Goal: Check status: Check status

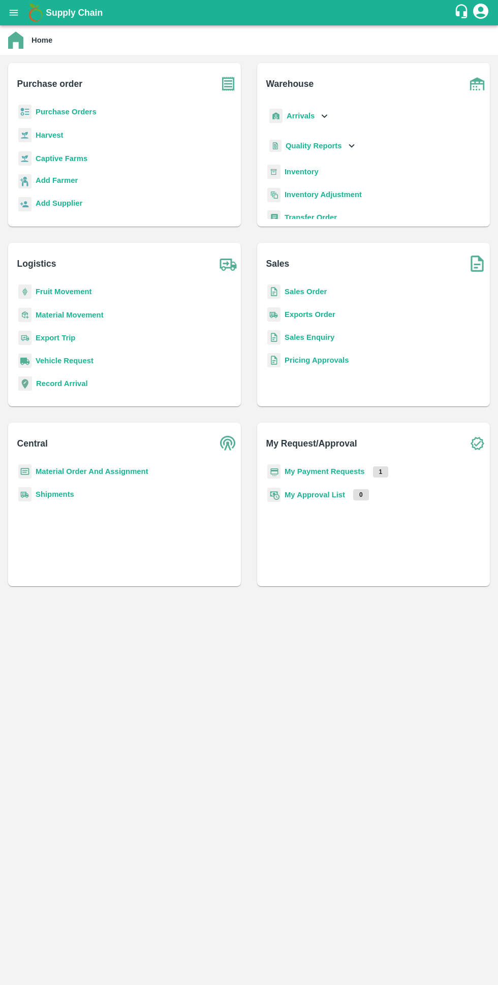
click at [342, 468] on b "My Payment Requests" at bounding box center [325, 472] width 80 height 8
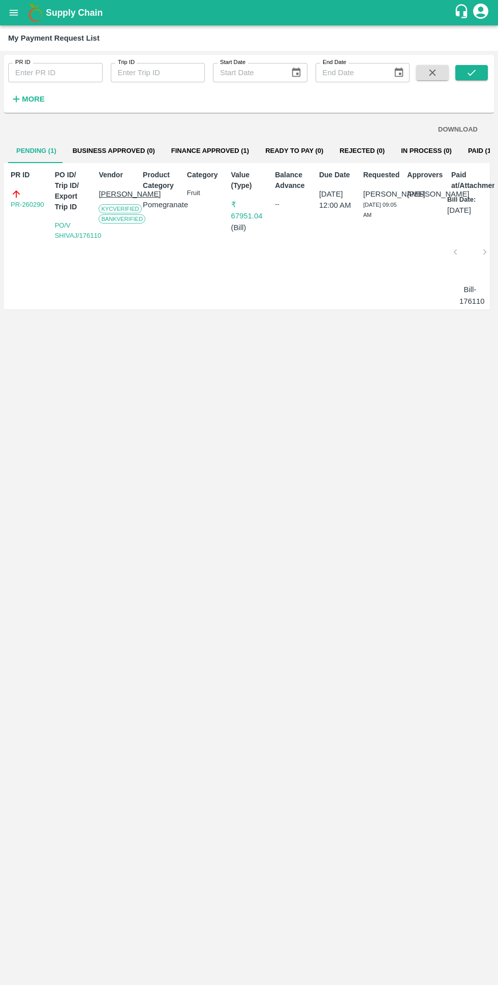
click at [173, 139] on button "Finance Approved (1)" at bounding box center [210, 151] width 94 height 24
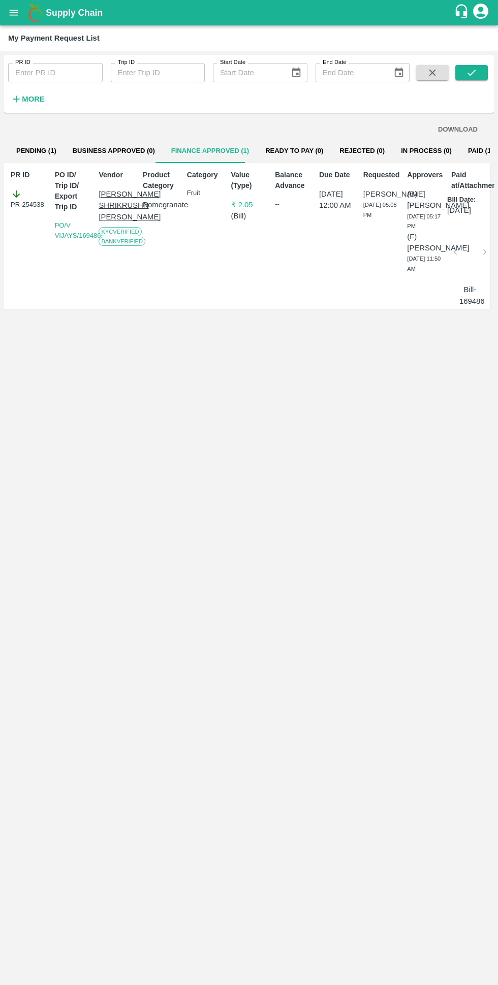
click at [460, 152] on button "Paid (133)" at bounding box center [484, 151] width 49 height 24
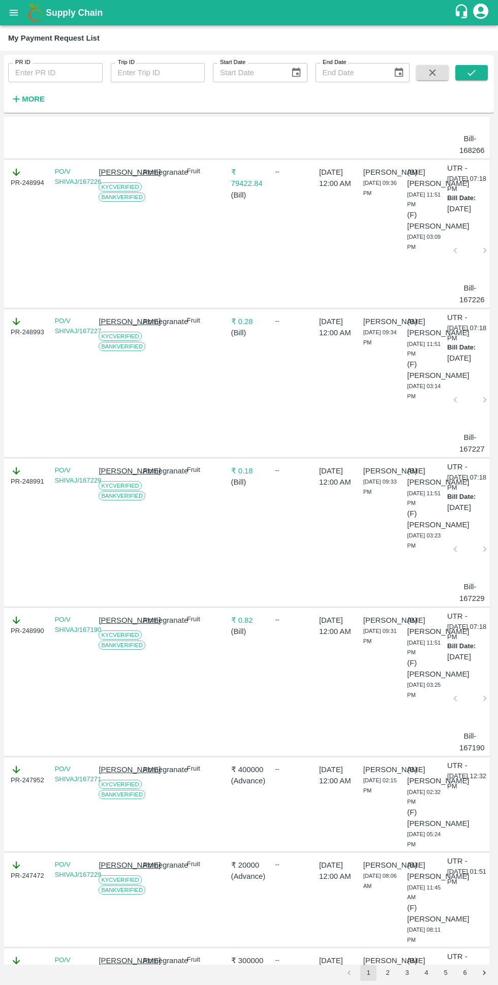
scroll to position [2811, 0]
